Goal: Task Accomplishment & Management: Use online tool/utility

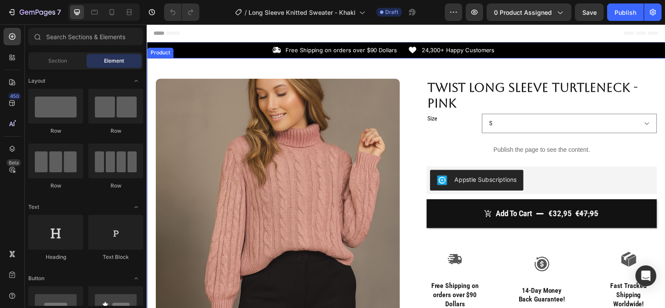
click at [281, 70] on div "Product Images Row Twist Long Sleeve Turtleneck - Pink Product Title Size S M L…" at bounding box center [408, 294] width 522 height 472
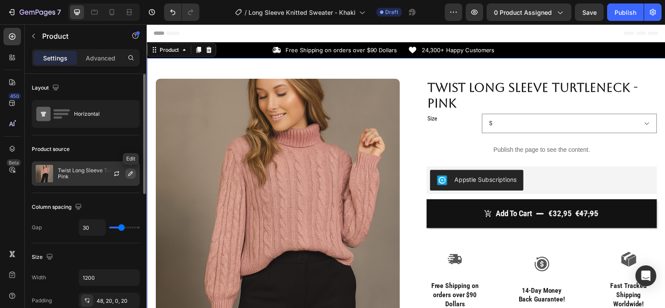
click at [129, 174] on icon "button" at bounding box center [130, 173] width 7 height 7
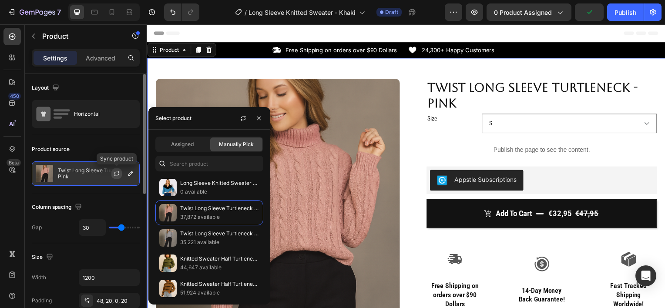
click at [117, 176] on icon "button" at bounding box center [116, 173] width 7 height 7
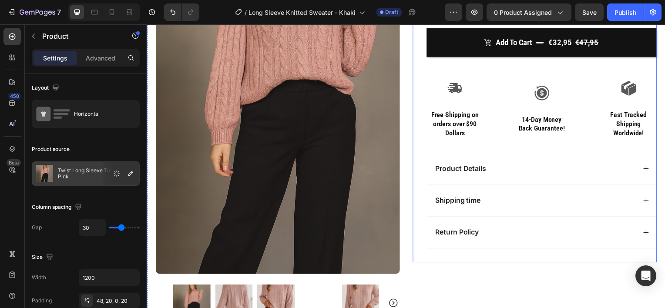
scroll to position [181, 0]
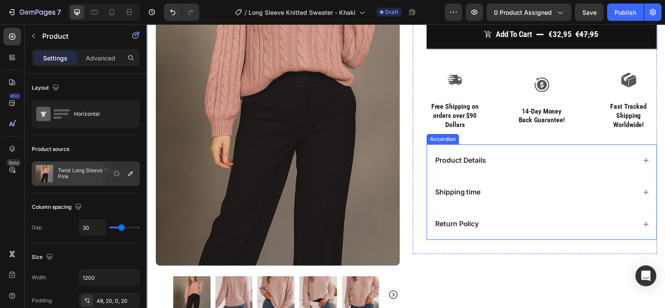
click at [526, 156] on div "Product Details" at bounding box center [536, 161] width 203 height 12
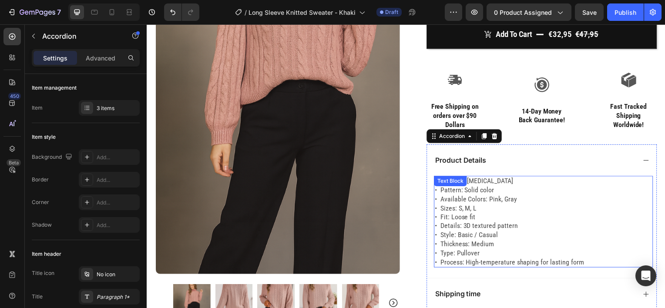
click at [580, 261] on p "• Material: [MEDICAL_DATA] • Pattern: Solid color • Available Colors: Pink, Gra…" at bounding box center [545, 222] width 219 height 90
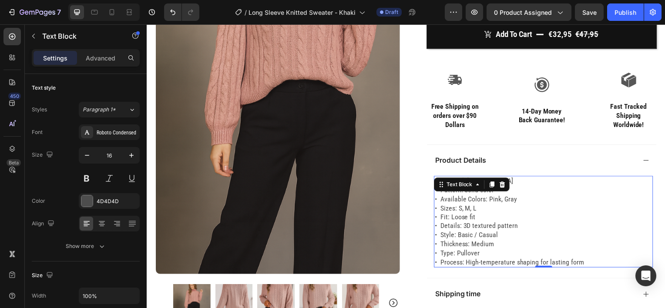
click at [580, 261] on p "• Material: [MEDICAL_DATA] • Pattern: Solid color • Available Colors: Pink, Gra…" at bounding box center [545, 222] width 219 height 90
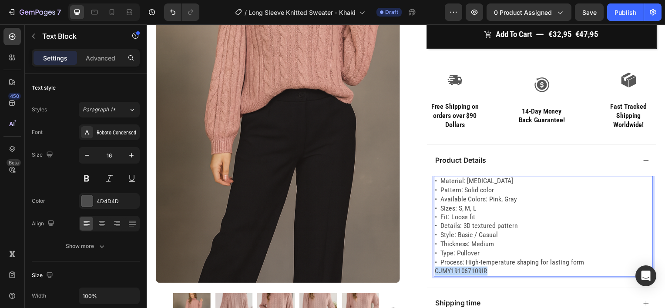
drag, startPoint x: 490, startPoint y: 269, endPoint x: 432, endPoint y: 274, distance: 59.0
click at [435, 274] on div "• Material: [MEDICAL_DATA] • Pattern: Solid color • Available Colors: Pink, Gra…" at bounding box center [545, 227] width 221 height 101
click at [582, 264] on p "• Material: Acrylic fiber • Pattern: Solid color • Available Colors: Pink, Gray…" at bounding box center [545, 222] width 219 height 90
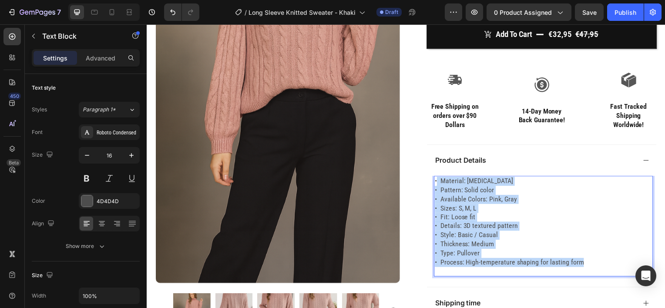
drag, startPoint x: 580, startPoint y: 260, endPoint x: 435, endPoint y: 182, distance: 164.9
click at [436, 182] on p "• Material: Acrylic fiber • Pattern: Solid color • Available Colors: Pink, Gray…" at bounding box center [545, 222] width 219 height 90
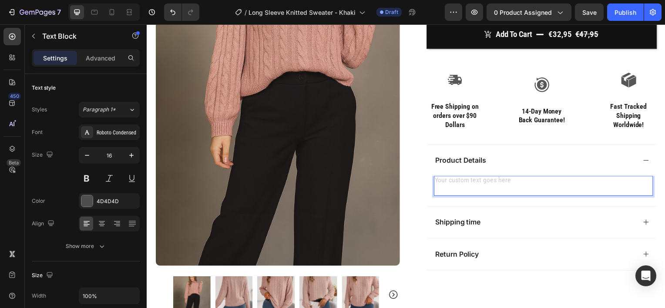
drag, startPoint x: 435, startPoint y: 182, endPoint x: 449, endPoint y: 188, distance: 15.0
click at [449, 188] on p "Rich Text Editor. Editing area: main" at bounding box center [545, 191] width 219 height 9
click at [437, 179] on div "Rich Text Editor. Editing area: main" at bounding box center [545, 187] width 221 height 20
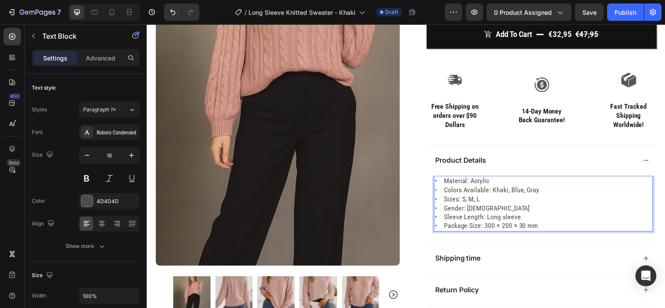
click at [439, 190] on p "• Material: Acrylic • Colors Available: Khaki, Blue, Gray • Sizes: S, M, L • Ge…" at bounding box center [545, 204] width 219 height 54
click at [439, 201] on p "• Material: Acrylic • Colors Available: Khaki, Blue, Gray • Sizes: S, M, L • Ge…" at bounding box center [545, 204] width 219 height 54
click at [437, 198] on p "• Material: Acrylic • Colors Available: Khaki, Blue, Gray • Sizes: S, M, L • Ge…" at bounding box center [545, 204] width 219 height 54
click at [440, 210] on p "• Material: Acrylic • Colors Available: Khaki, Blue, Gray • Sizes: S, M, L • Ge…" at bounding box center [545, 204] width 219 height 54
click at [440, 217] on p "• Material: Acrylic • Colors Available: Khaki, Blue, Gray • Sizes: S, M, L • Ge…" at bounding box center [545, 204] width 219 height 54
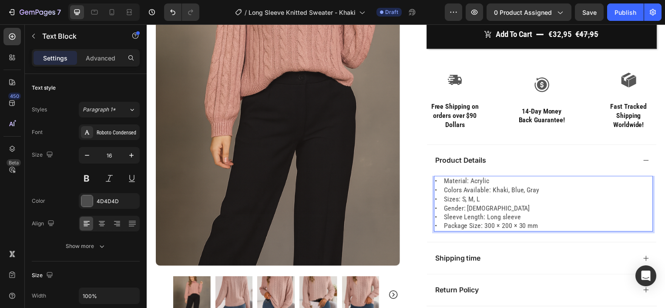
click at [439, 227] on p "• Material: Acrylic • Colors Available: Khaki, Blue, Gray • Sizes: S, M, L • Ge…" at bounding box center [545, 204] width 219 height 54
click at [439, 226] on p "• Material: Acrylic • Colors Available: Khaki, Blue, Gray • Sizes: S, M, L • Ge…" at bounding box center [545, 204] width 219 height 54
click at [441, 226] on p "• Material: Acrylic • Colors Available: Khaki, Blue, Gray • Sizes: S, M, L • Ge…" at bounding box center [545, 204] width 219 height 54
click at [441, 219] on p "• Material: Acrylic • Colors Available: Khaki, Blue, Gray • Sizes: S, M, L • Ge…" at bounding box center [545, 204] width 219 height 54
click at [441, 209] on p "• Material: Acrylic • Colors Available: Khaki, Blue, Gray • Sizes: S, M, L • Ge…" at bounding box center [545, 204] width 219 height 54
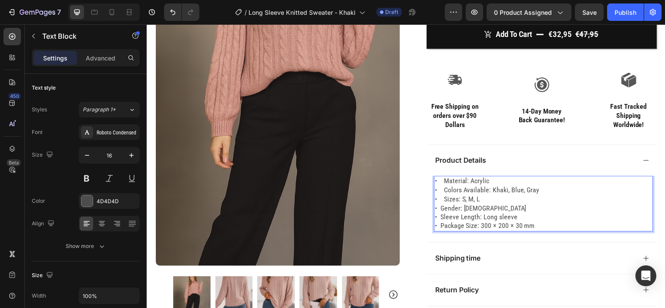
click at [442, 201] on p "• Material: Acrylic • Colors Available: Khaki, Blue, Gray • Sizes: S, M, L • Ge…" at bounding box center [545, 204] width 219 height 54
click at [442, 193] on p "• Material: Acrylic • Colors Available: Khaki, Blue, Gray • Sizes: S, M, L • Ge…" at bounding box center [545, 204] width 219 height 54
click at [442, 181] on p "• Material: Acrylic • Colors Available: Khaki, Blue, Gray • Sizes: S, M, L • Ge…" at bounding box center [545, 204] width 219 height 54
click at [515, 221] on p "• Material: Acrylic • Colors Available: Khaki, Blue, Gray • Sizes: S, M, L • Ge…" at bounding box center [545, 204] width 219 height 54
click at [529, 227] on p "• Material: Acrylic • Colors Available: Khaki, Blue, Gray • Sizes: S, M, L • Ge…" at bounding box center [545, 204] width 219 height 54
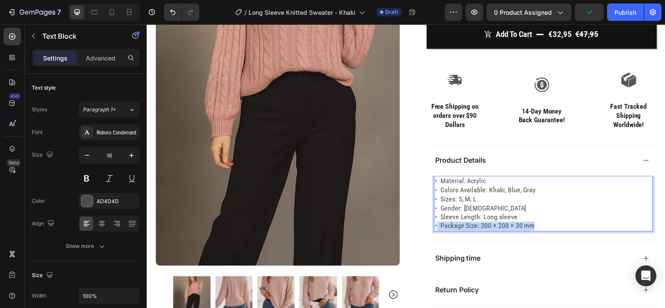
drag, startPoint x: 533, startPoint y: 227, endPoint x: 434, endPoint y: 224, distance: 98.8
click at [436, 224] on p "• Material: Acrylic • Colors Available: Khaki, Blue, Gray • Sizes: S, M, L • Ge…" at bounding box center [545, 204] width 219 height 54
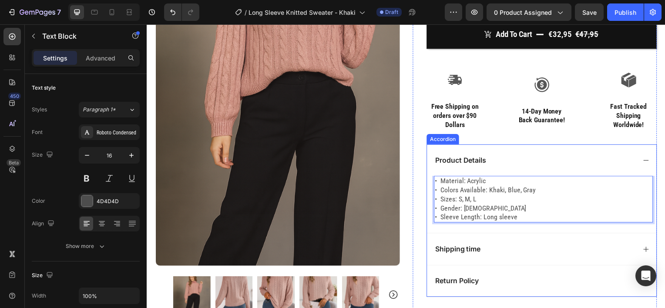
click at [535, 164] on div "Product Details" at bounding box center [536, 161] width 203 height 12
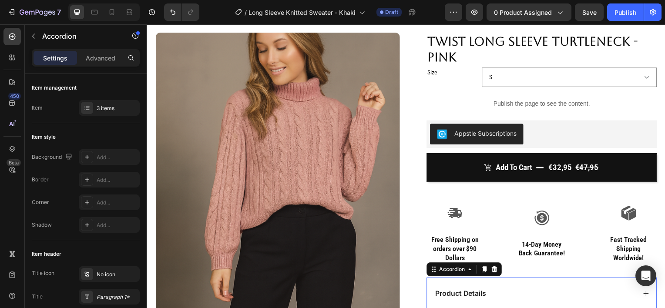
scroll to position [0, 0]
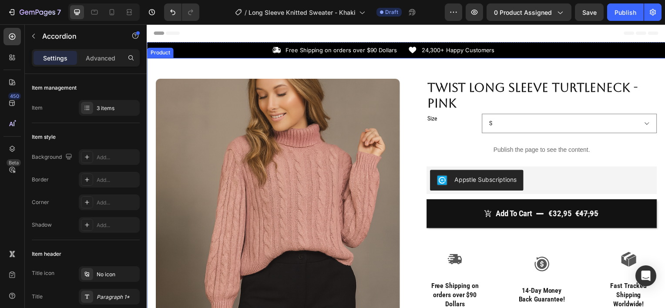
click at [260, 68] on div "Product Images Row Twist Long Sleeve Turtleneck - Pink Product Title Size S M L…" at bounding box center [408, 294] width 522 height 472
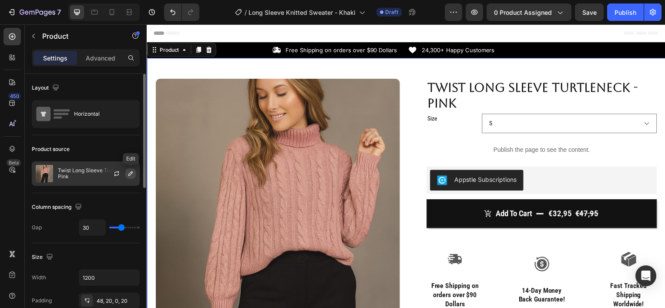
click at [131, 171] on icon "button" at bounding box center [130, 173] width 7 height 7
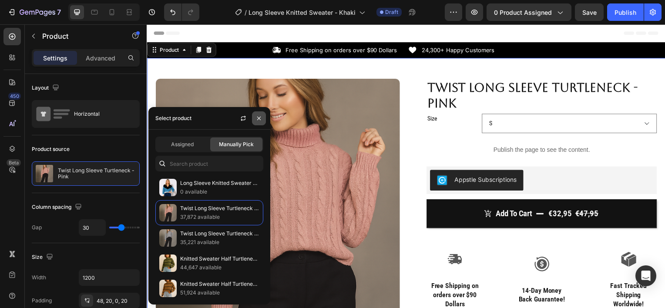
click at [258, 121] on icon "button" at bounding box center [258, 118] width 7 height 7
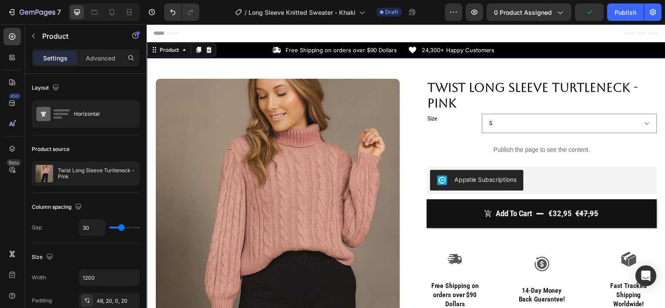
click at [249, 73] on div "Product Images Row Twist Long Sleeve Turtleneck - Pink Product Title Size S M L…" at bounding box center [408, 294] width 522 height 472
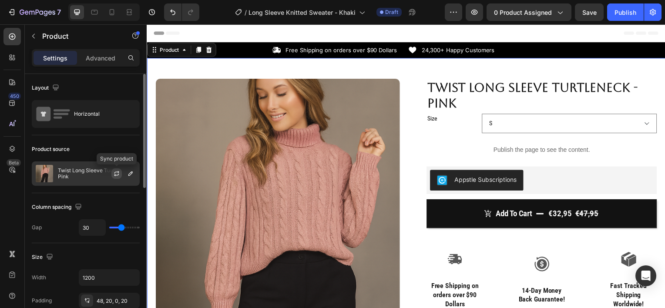
click at [117, 174] on icon "button" at bounding box center [116, 173] width 7 height 7
click at [131, 173] on icon "button" at bounding box center [130, 173] width 4 height 4
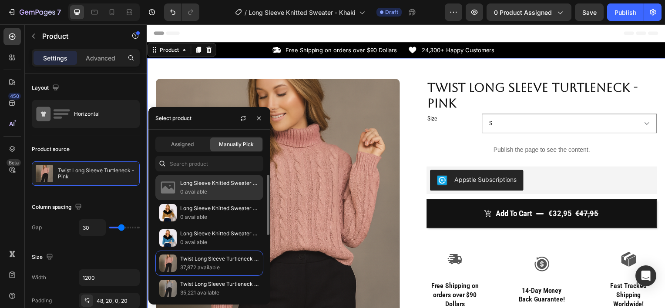
click at [206, 192] on p "0 available" at bounding box center [219, 192] width 79 height 9
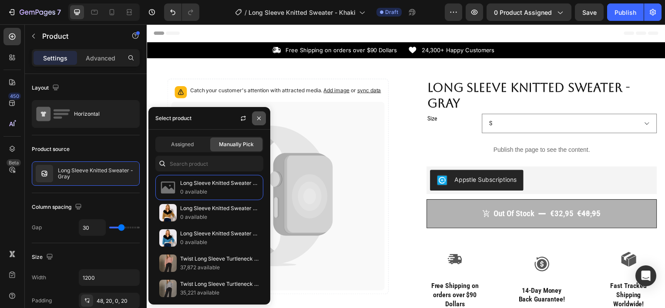
click at [254, 122] on button "button" at bounding box center [259, 118] width 14 height 14
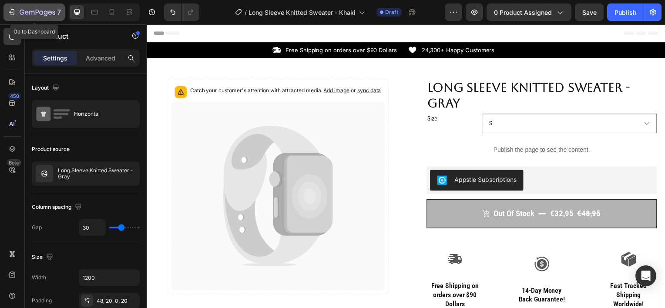
click at [33, 10] on icon "button" at bounding box center [38, 12] width 36 height 7
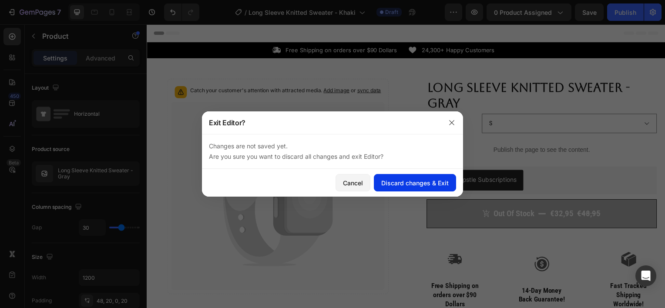
click at [396, 184] on div "Discard changes & Exit" at bounding box center [414, 182] width 67 height 9
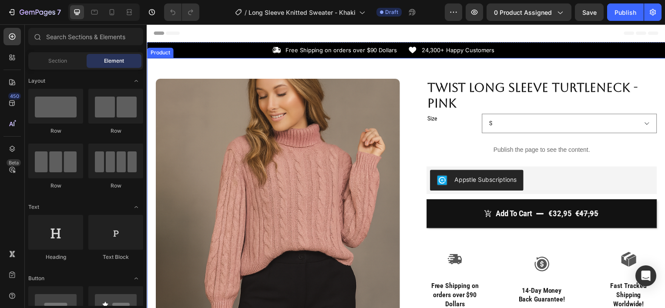
click at [240, 73] on div "Product Images Row Twist Long Sleeve Turtleneck - Pink Product Title Size S M L…" at bounding box center [408, 294] width 522 height 472
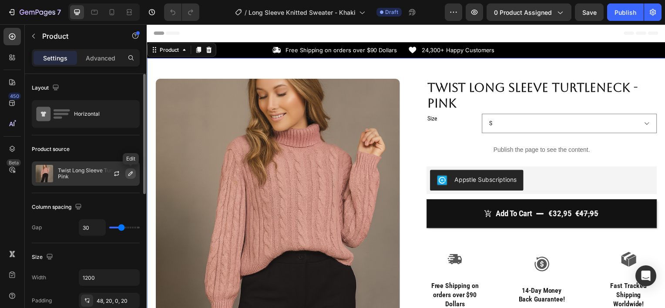
click at [130, 173] on icon "button" at bounding box center [130, 173] width 4 height 4
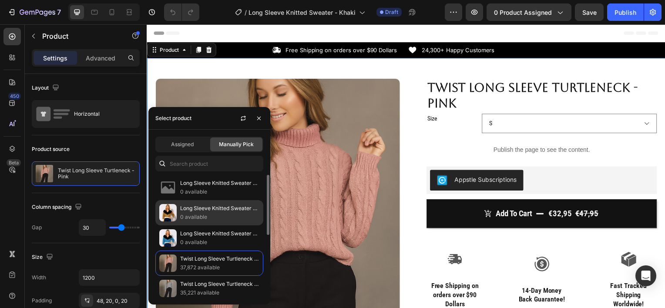
click at [198, 216] on p "0 available" at bounding box center [219, 217] width 79 height 9
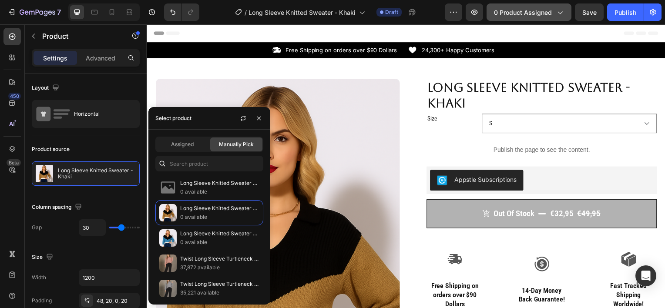
click at [506, 17] on button "0 product assigned" at bounding box center [528, 11] width 85 height 17
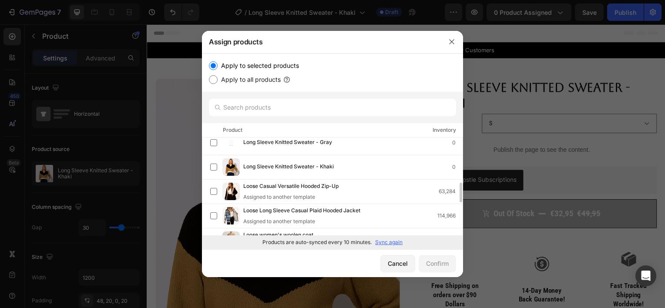
scroll to position [225, 0]
click at [214, 169] on label at bounding box center [213, 167] width 7 height 7
click at [435, 262] on div "Confirm" at bounding box center [437, 263] width 23 height 9
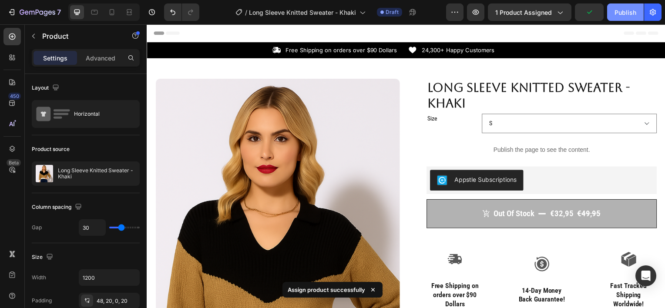
click at [625, 10] on div "Publish" at bounding box center [625, 12] width 22 height 9
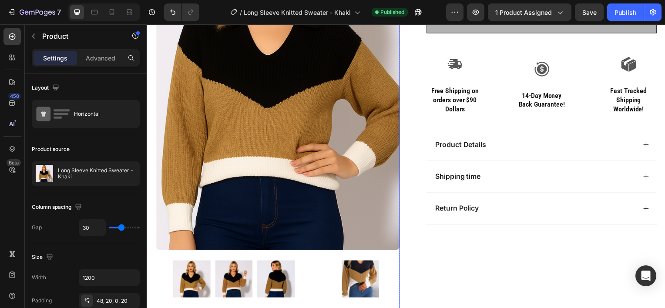
scroll to position [201, 0]
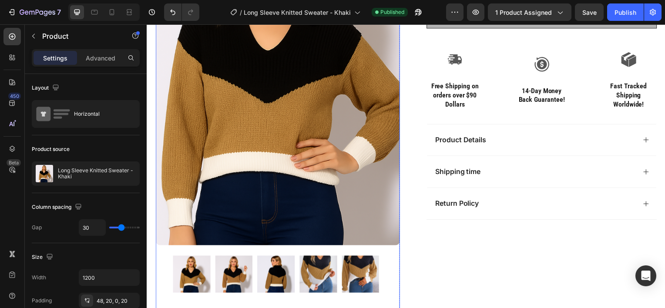
click at [236, 272] on img at bounding box center [234, 276] width 38 height 38
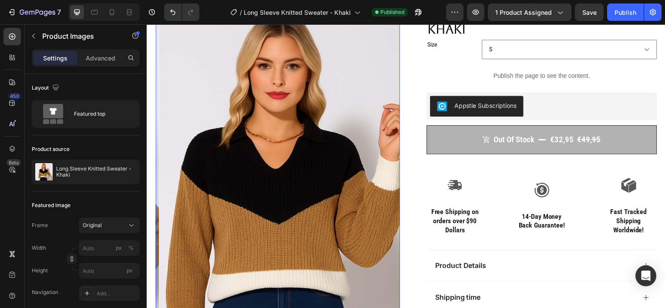
scroll to position [198, 0]
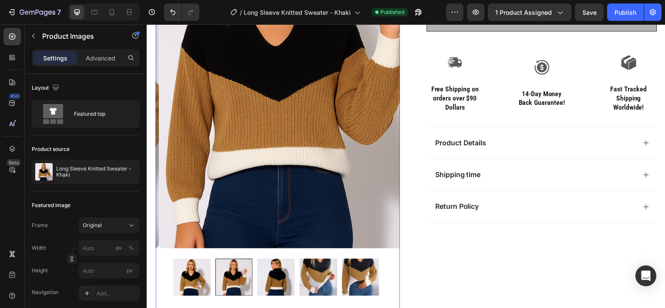
click at [200, 275] on img at bounding box center [192, 279] width 38 height 38
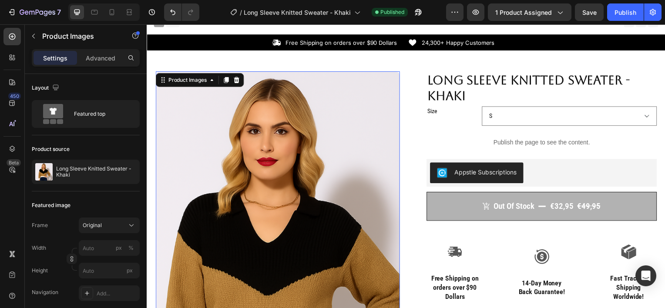
scroll to position [0, 0]
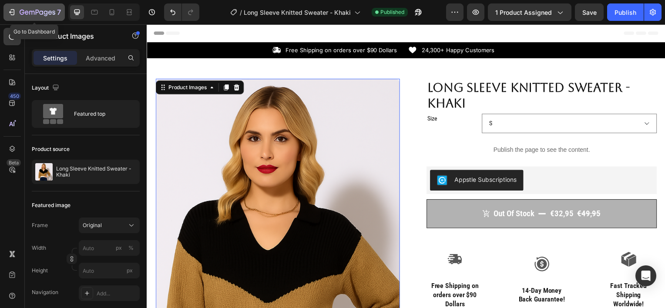
click at [31, 9] on div "7" at bounding box center [40, 12] width 41 height 10
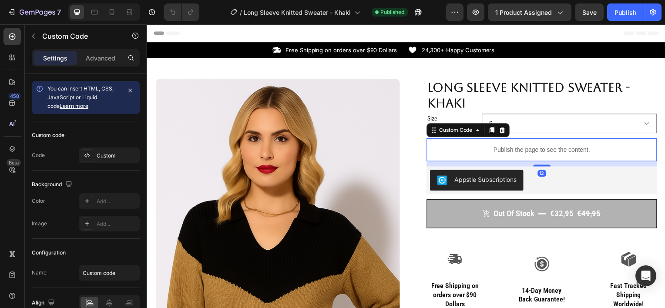
click at [495, 149] on p "Publish the page to see the content." at bounding box center [544, 150] width 232 height 9
click at [104, 157] on div "Custom" at bounding box center [117, 156] width 41 height 8
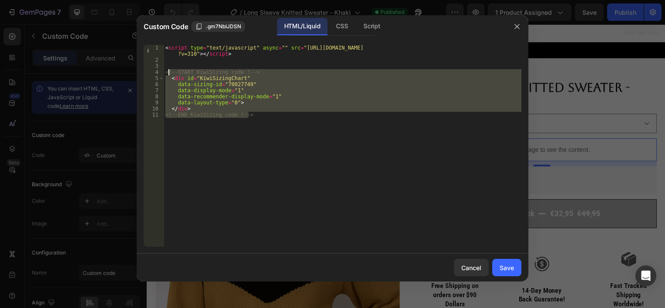
drag, startPoint x: 256, startPoint y: 117, endPoint x: 169, endPoint y: 73, distance: 98.1
click at [169, 73] on div "< script type = "text/javascript" async = "" src = "https://app.kiwisizing.com/…" at bounding box center [343, 155] width 358 height 220
type textarea "<"
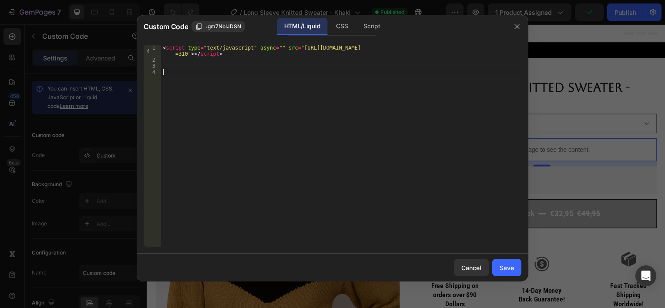
paste textarea "<!-- END KiwiSizing code !-->"
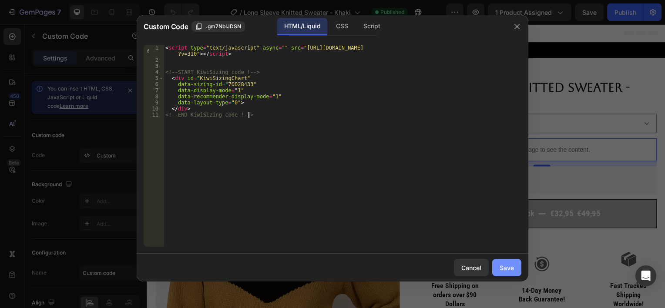
click at [506, 265] on div "Save" at bounding box center [506, 267] width 14 height 9
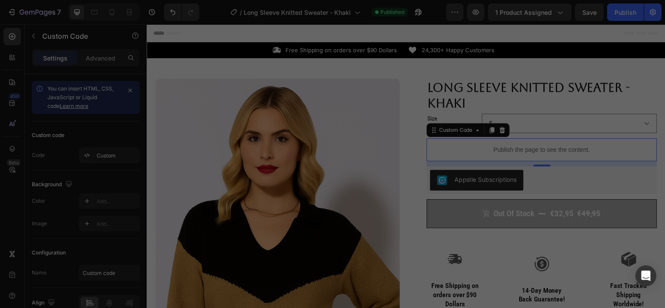
type textarea "</div> <!-- END KiwiSizing code !-->"
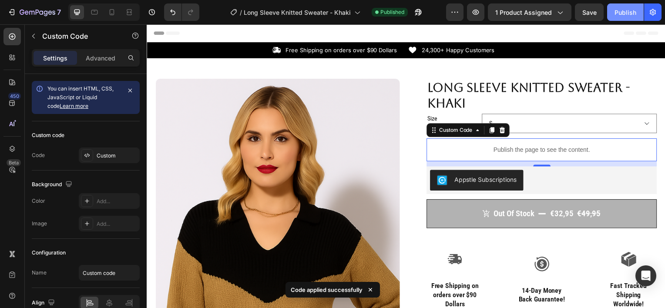
click at [617, 15] on div "Publish" at bounding box center [625, 12] width 22 height 9
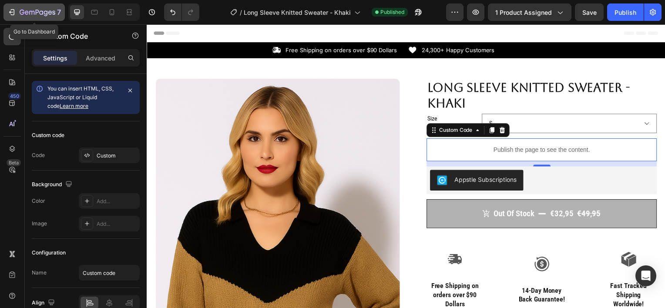
click at [17, 7] on div "7" at bounding box center [34, 12] width 54 height 10
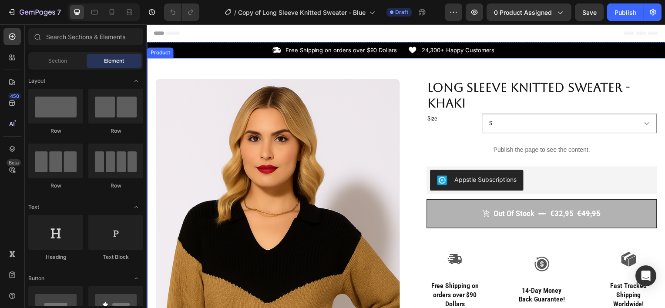
click at [241, 73] on div "Product Images Row Long Sleeve Knitted Sweater - Khaki Product Title Size S M L…" at bounding box center [408, 294] width 522 height 472
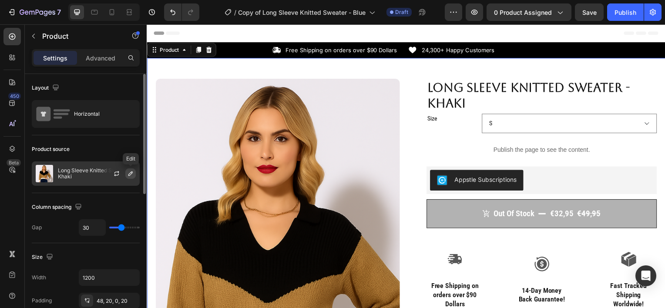
click at [129, 173] on icon "button" at bounding box center [130, 173] width 7 height 7
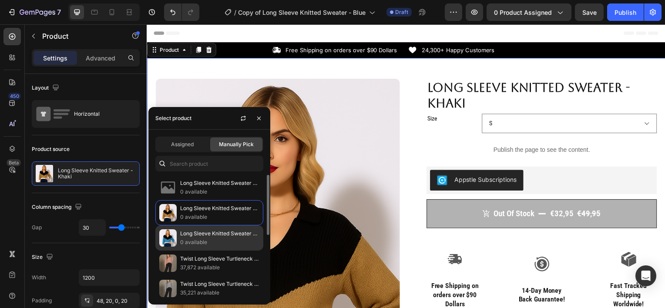
click at [187, 232] on p "Long Sleeve Knitted Sweater - Blue" at bounding box center [219, 233] width 79 height 9
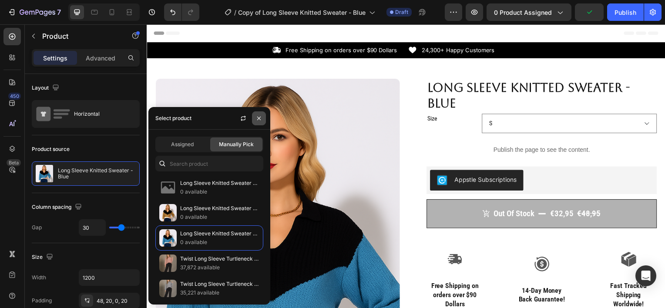
click at [256, 117] on icon "button" at bounding box center [258, 118] width 7 height 7
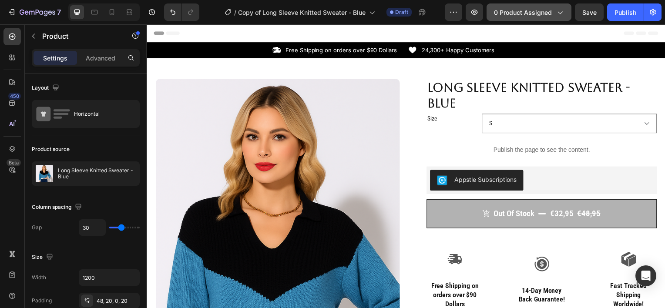
click at [548, 18] on button "0 product assigned" at bounding box center [528, 11] width 85 height 17
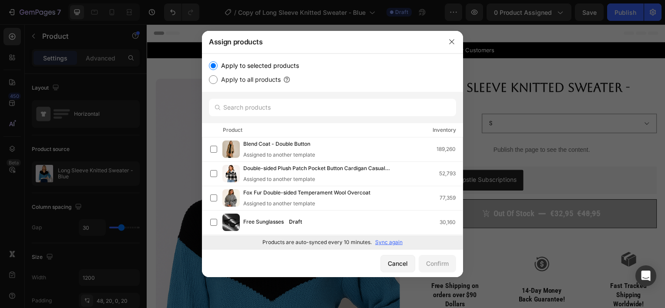
scroll to position [157, 0]
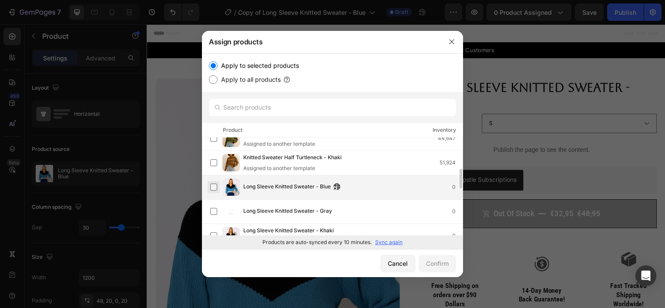
click at [214, 186] on label at bounding box center [213, 187] width 7 height 7
click at [430, 262] on div "Confirm" at bounding box center [437, 263] width 23 height 9
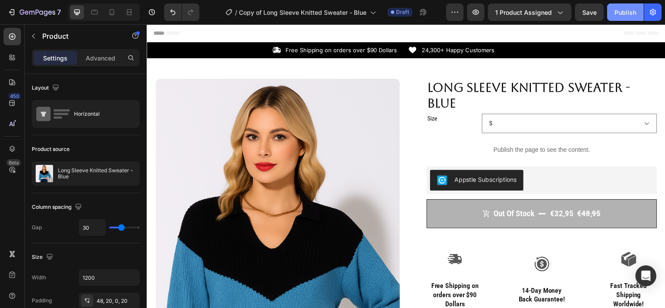
click at [620, 16] on div "Publish" at bounding box center [625, 12] width 22 height 9
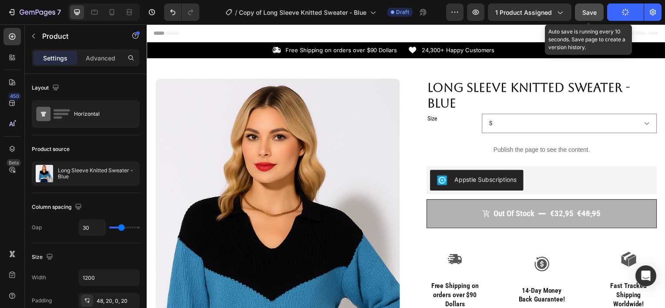
click at [586, 15] on span "Save" at bounding box center [589, 12] width 14 height 7
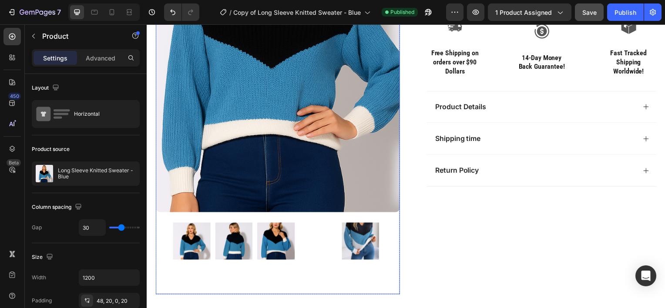
scroll to position [236, 0]
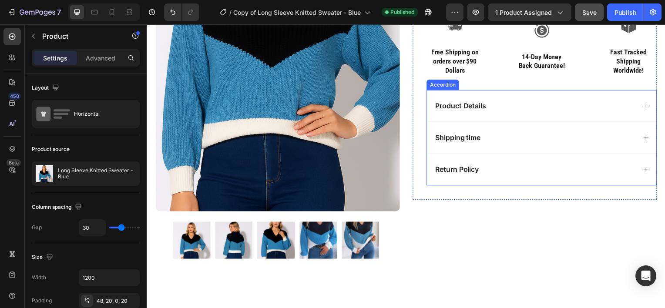
click at [530, 108] on div "Product Details" at bounding box center [536, 106] width 203 height 12
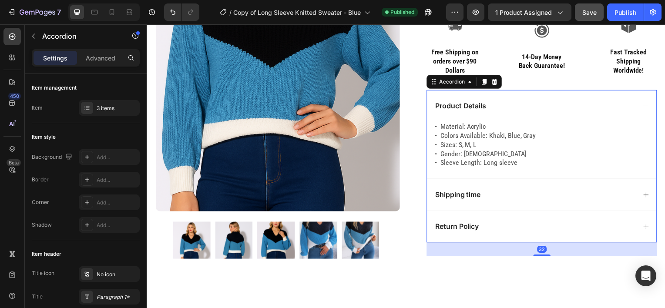
click at [530, 108] on div "Product Details" at bounding box center [536, 106] width 203 height 12
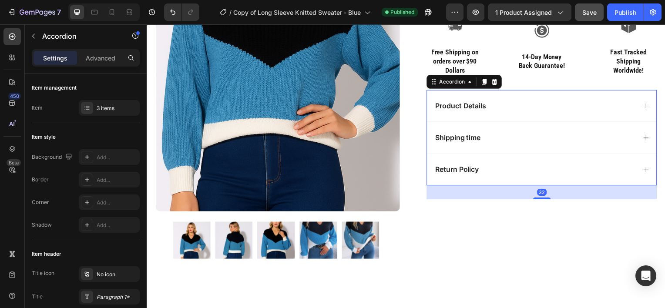
click at [530, 108] on div "Product Details" at bounding box center [536, 106] width 203 height 12
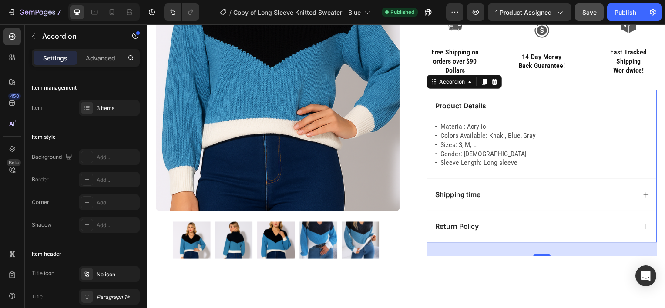
click at [530, 108] on div "Product Details" at bounding box center [536, 106] width 203 height 12
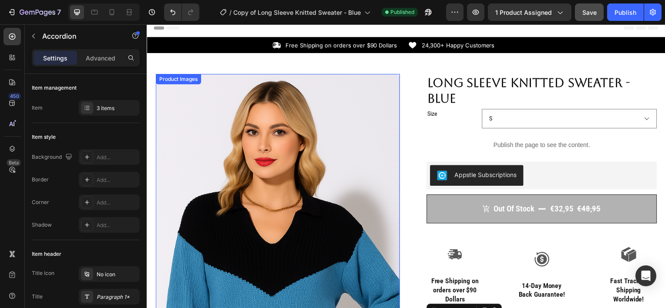
scroll to position [0, 0]
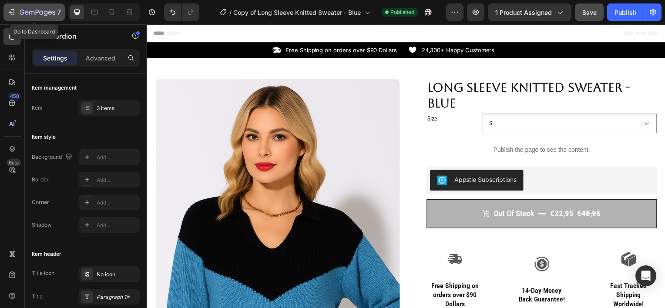
click at [30, 15] on icon "button" at bounding box center [38, 12] width 36 height 7
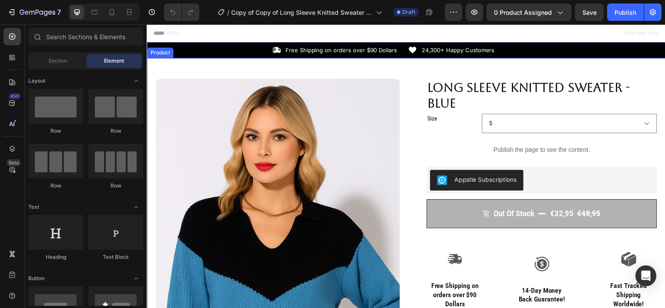
click at [408, 74] on div "Product Images Row Long Sleeve Knitted Sweater - Blue Product Title Size S M L …" at bounding box center [408, 294] width 522 height 472
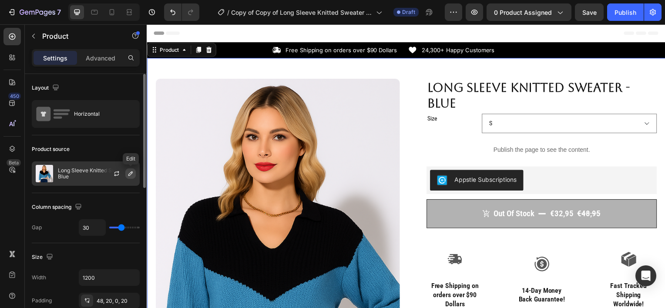
click at [127, 174] on button "button" at bounding box center [130, 173] width 10 height 10
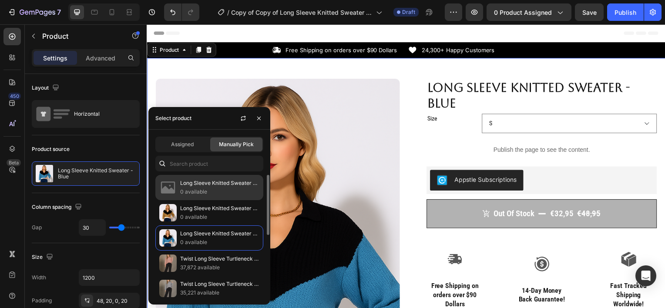
click at [211, 184] on p "Long Sleeve Knitted Sweater - Gray" at bounding box center [219, 183] width 79 height 9
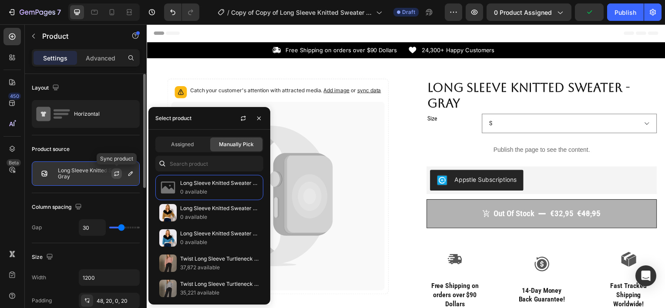
click at [117, 176] on icon "button" at bounding box center [116, 173] width 7 height 7
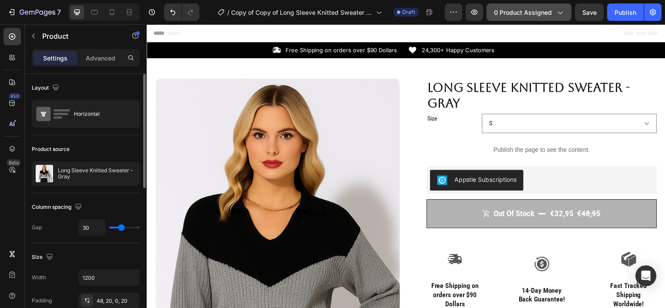
click at [501, 13] on span "0 product assigned" at bounding box center [523, 12] width 58 height 9
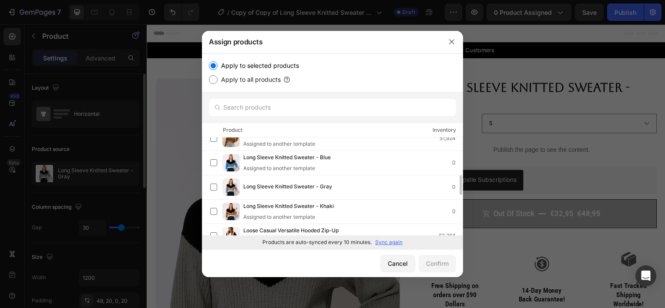
scroll to position [184, 0]
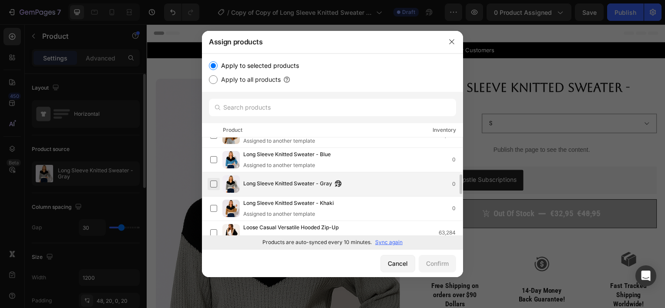
click at [212, 184] on label at bounding box center [213, 184] width 7 height 7
click at [434, 260] on div "Confirm" at bounding box center [437, 263] width 23 height 9
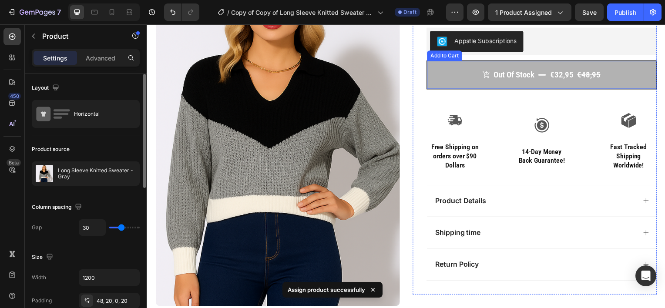
scroll to position [0, 0]
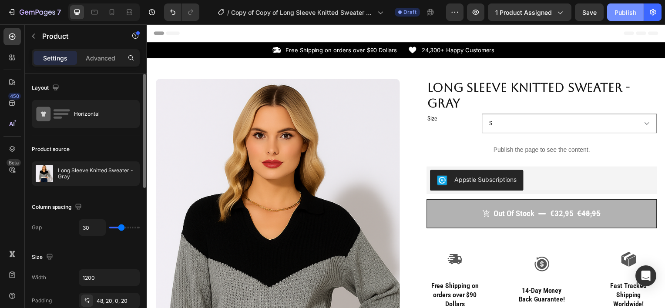
click at [616, 13] on div "Publish" at bounding box center [625, 12] width 22 height 9
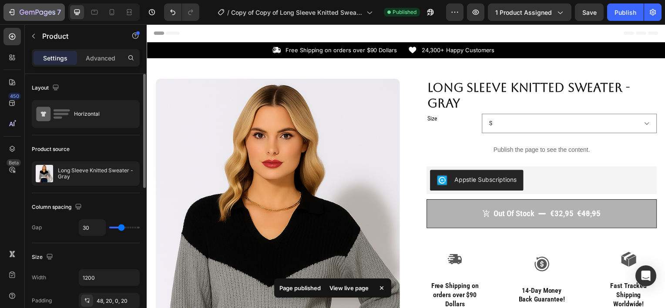
click at [32, 16] on icon "button" at bounding box center [38, 12] width 36 height 7
